Goal: Task Accomplishment & Management: Use online tool/utility

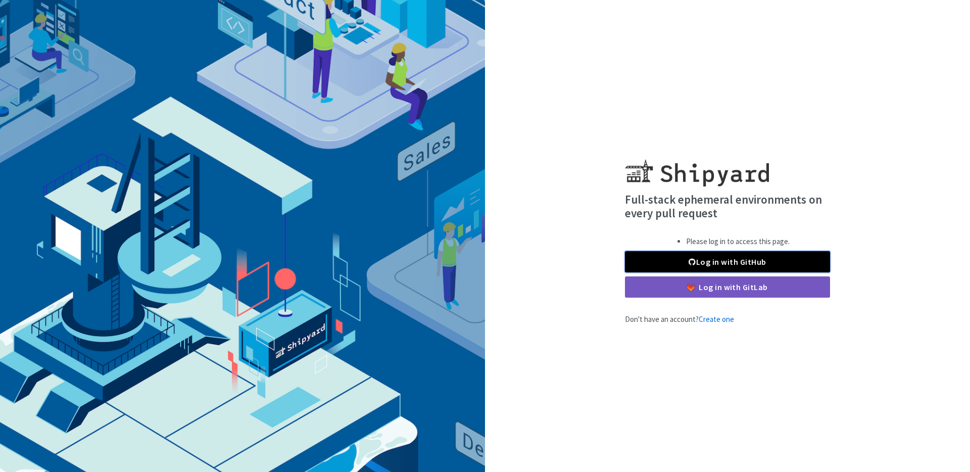
click at [737, 258] on link "Log in with GitHub" at bounding box center [727, 261] width 205 height 21
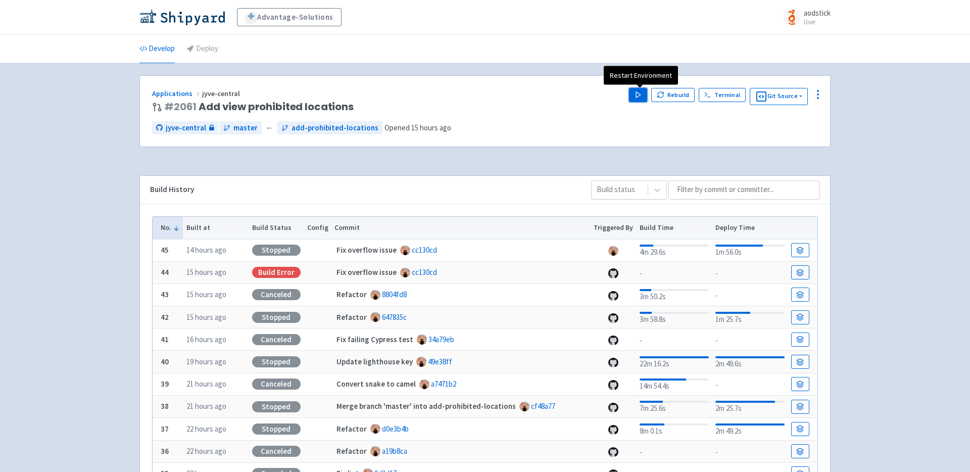
click at [645, 96] on button "Play" at bounding box center [638, 95] width 18 height 14
click at [888, 145] on div "Advantage-Solutions aodstick User Profile Sign out Develop Deploy #" at bounding box center [485, 319] width 970 height 638
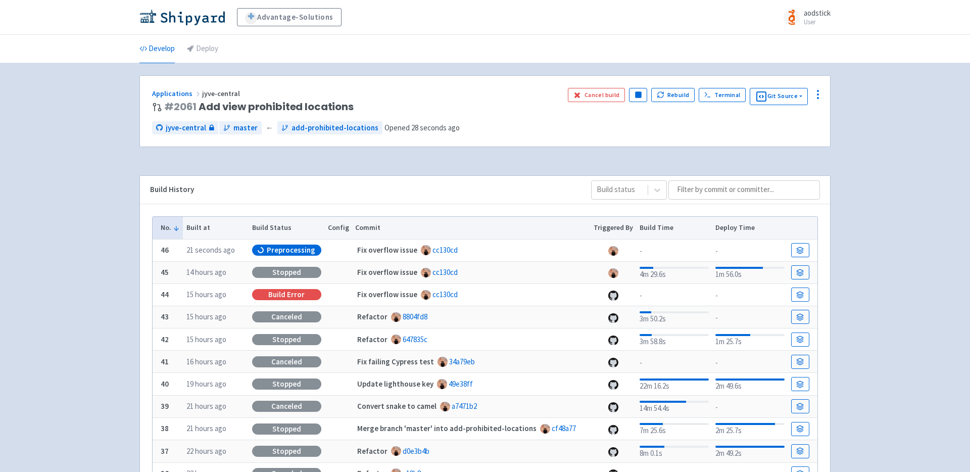
click at [877, 135] on div "Advantage-Solutions aodstick User Profile Sign out Develop Deploy #" at bounding box center [485, 319] width 970 height 638
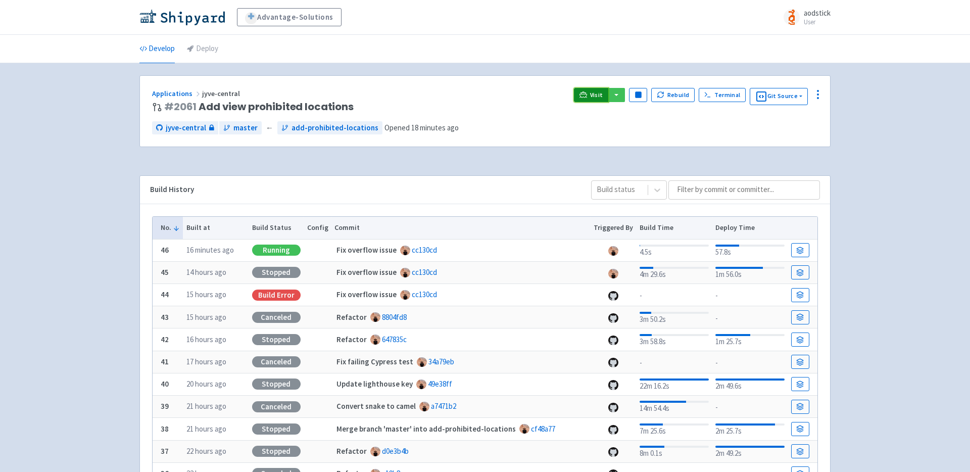
click at [598, 96] on span "Visit" at bounding box center [596, 95] width 13 height 8
